Goal: Navigation & Orientation: Find specific page/section

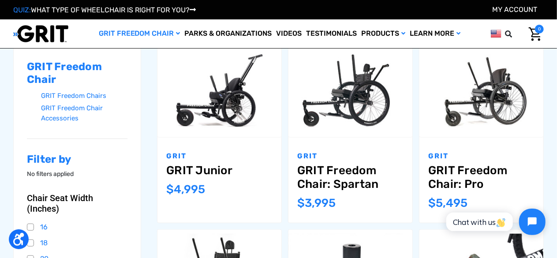
scroll to position [125, 0]
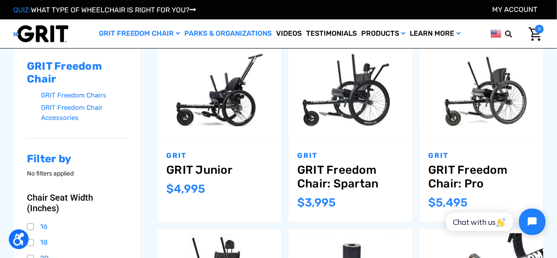
click at [256, 32] on link "Parks & Organizations" at bounding box center [229, 33] width 92 height 29
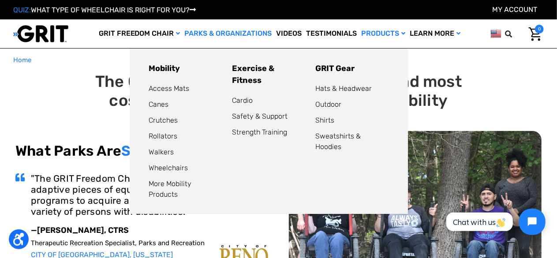
click at [385, 35] on link "Products" at bounding box center [384, 33] width 49 height 29
